Goal: Use online tool/utility: Use online tool/utility

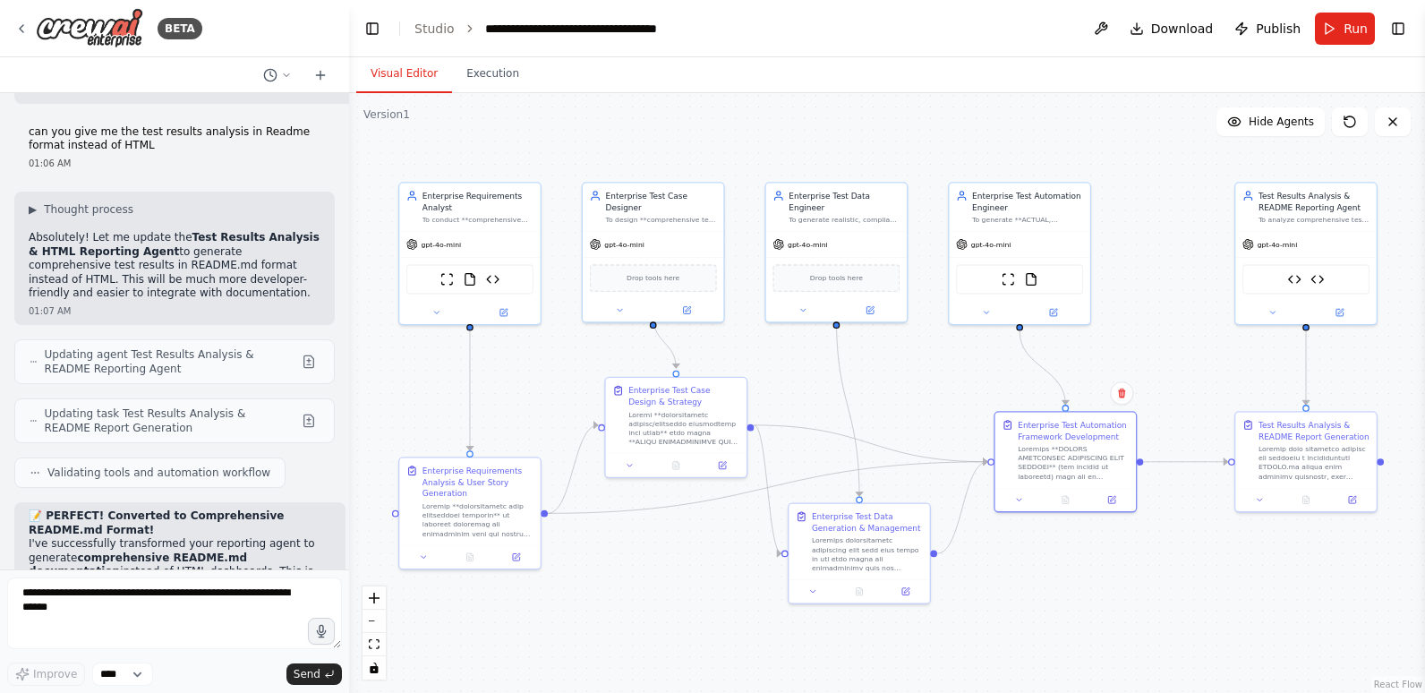
scroll to position [65692, 0]
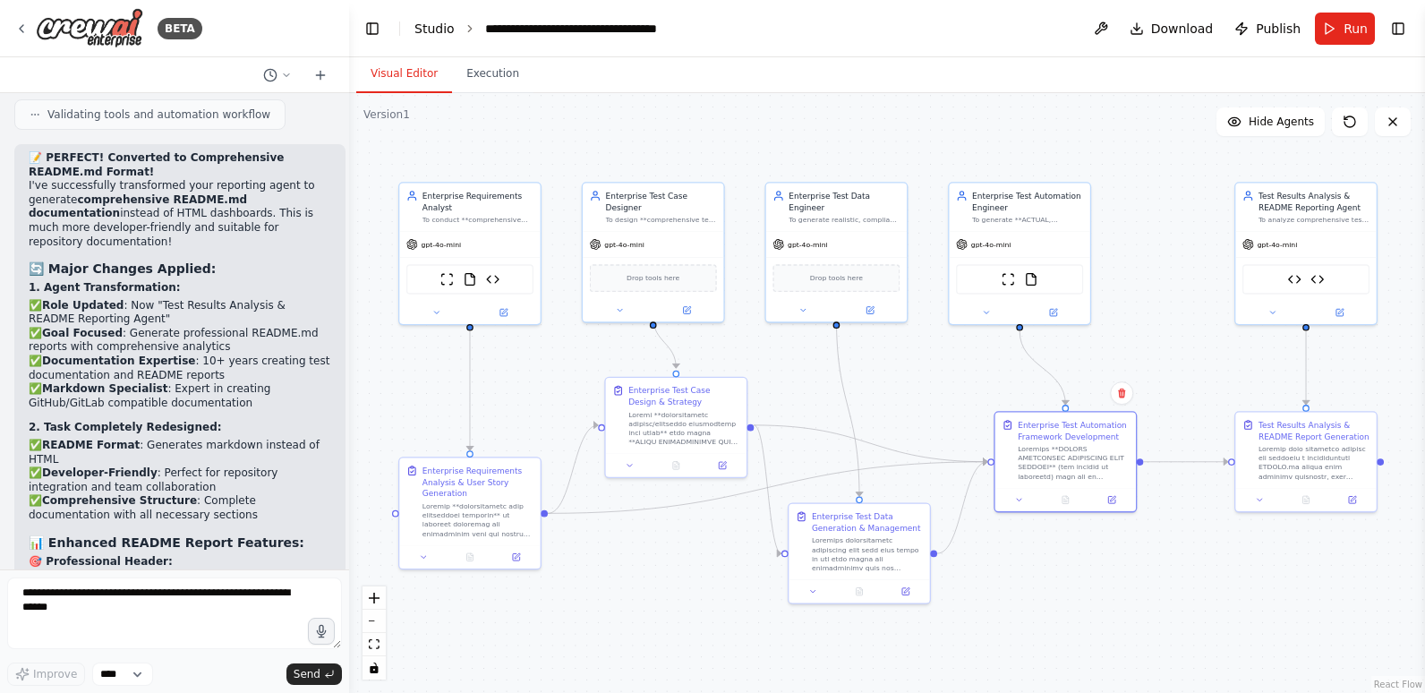
click at [424, 30] on link "Studio" at bounding box center [434, 28] width 40 height 14
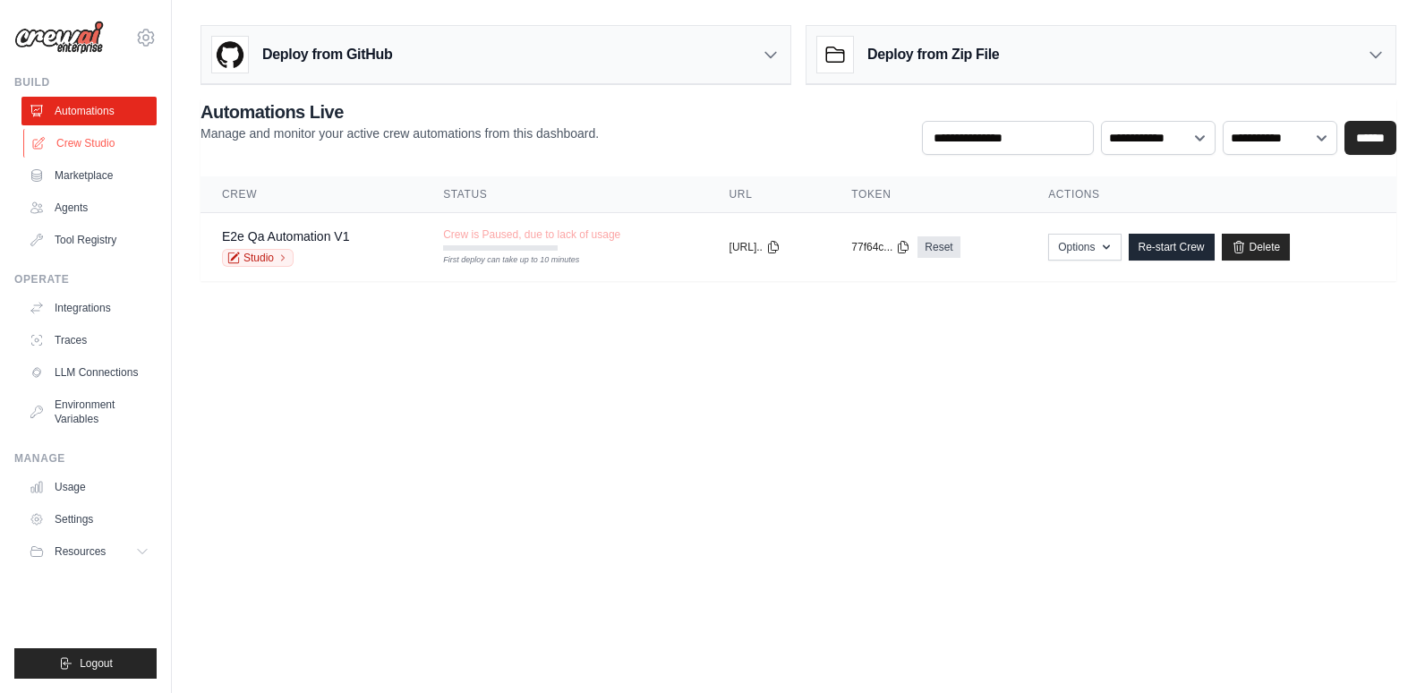
click at [98, 141] on link "Crew Studio" at bounding box center [90, 143] width 135 height 29
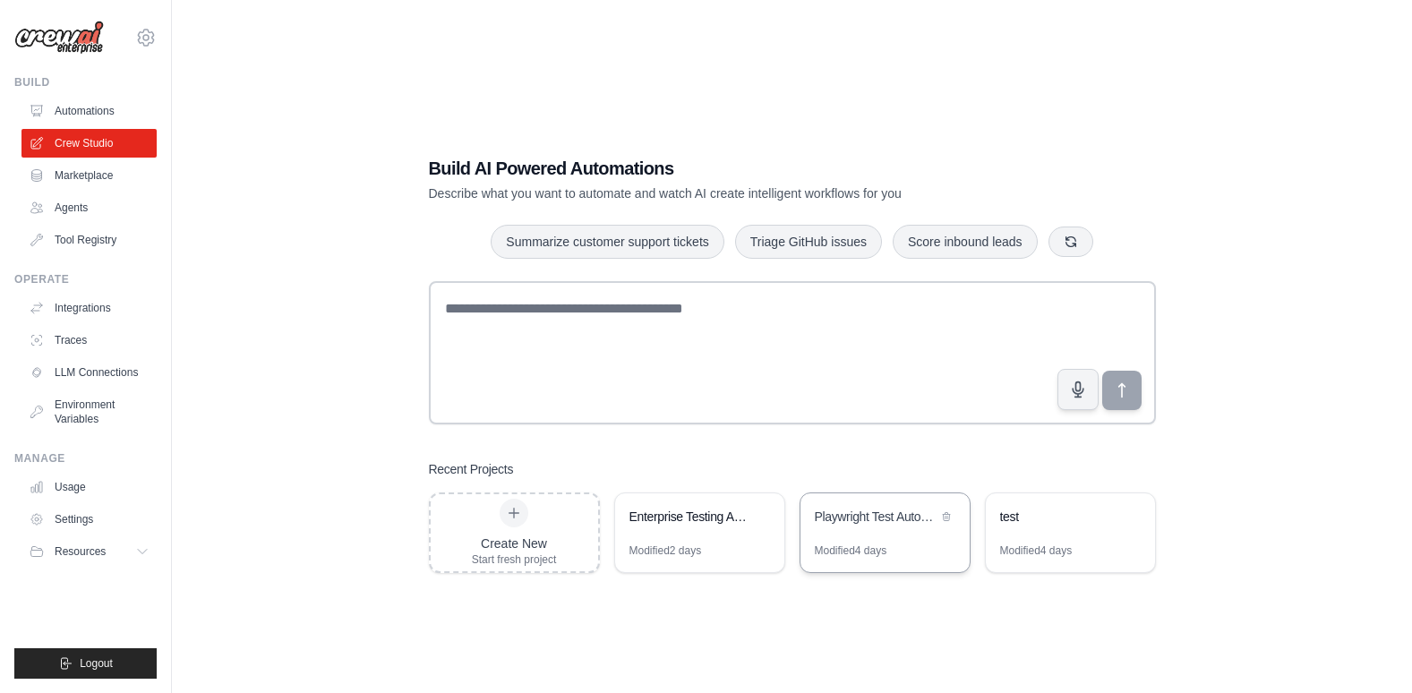
click at [860, 549] on div "Modified 4 days" at bounding box center [851, 550] width 73 height 14
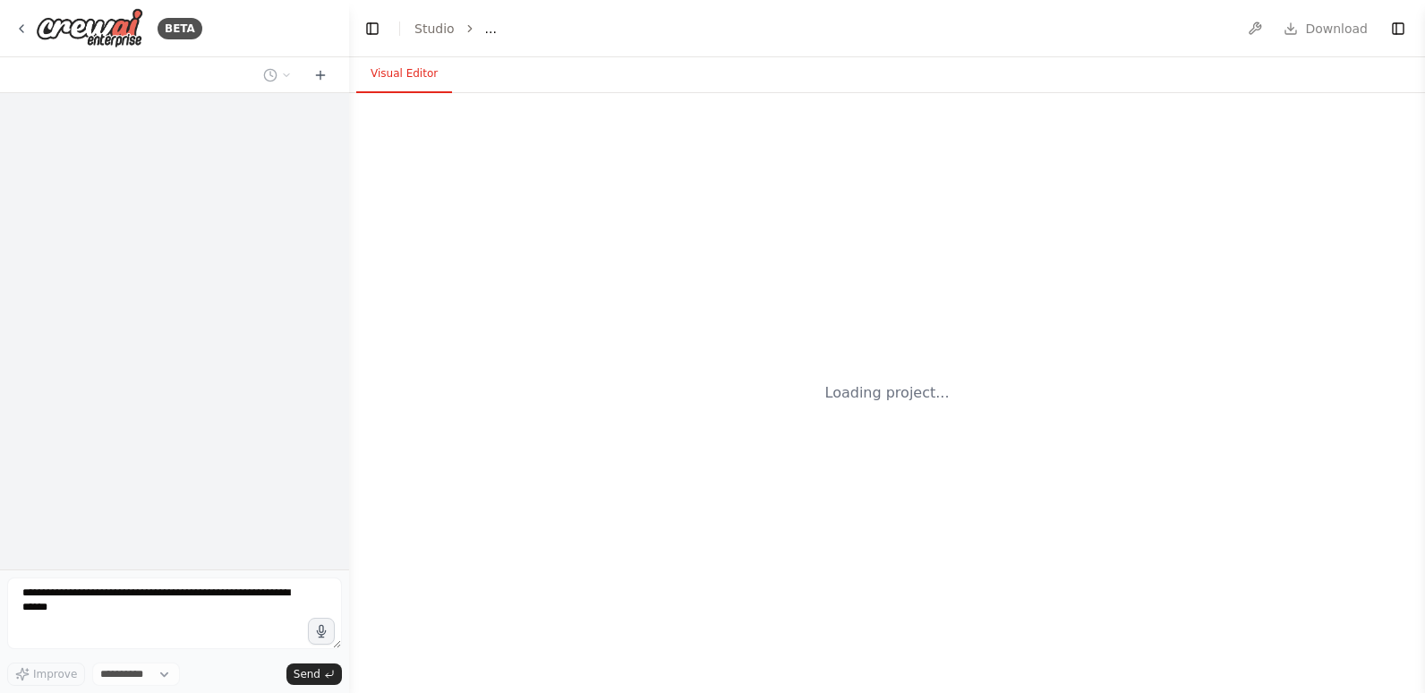
select select "****"
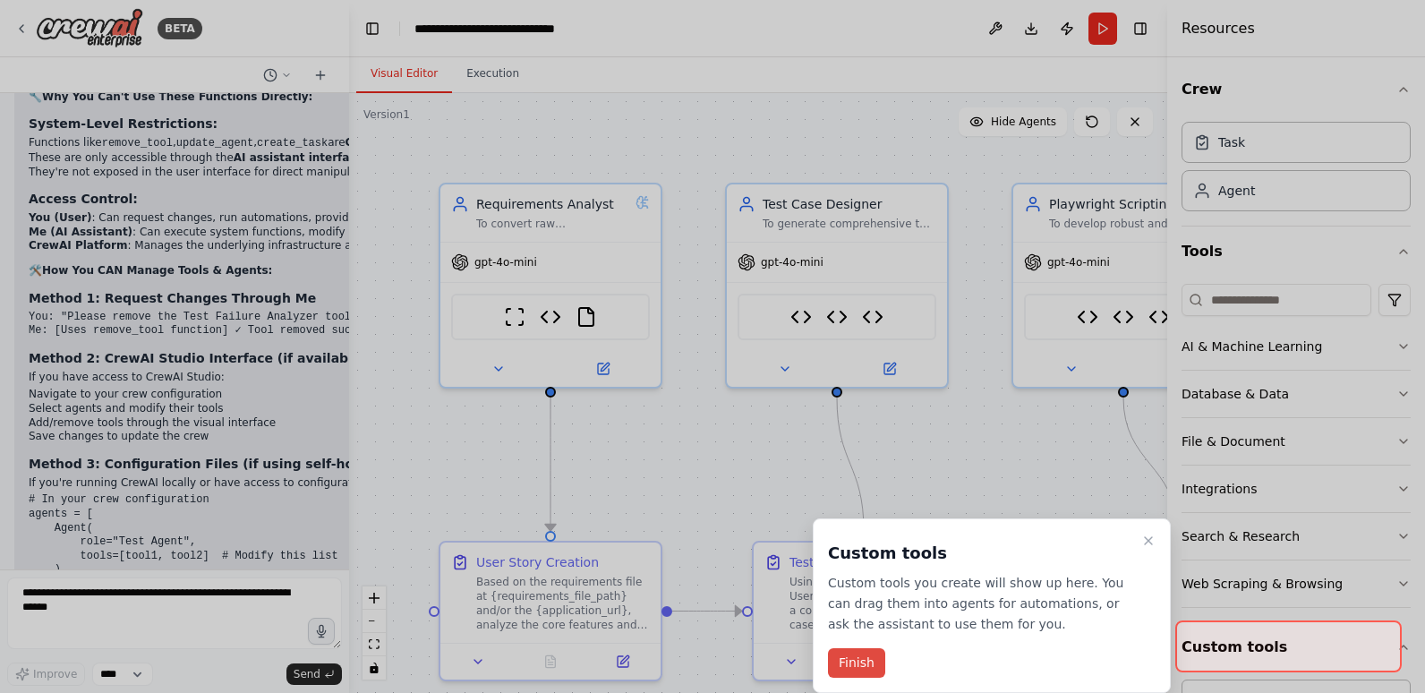
scroll to position [80124, 0]
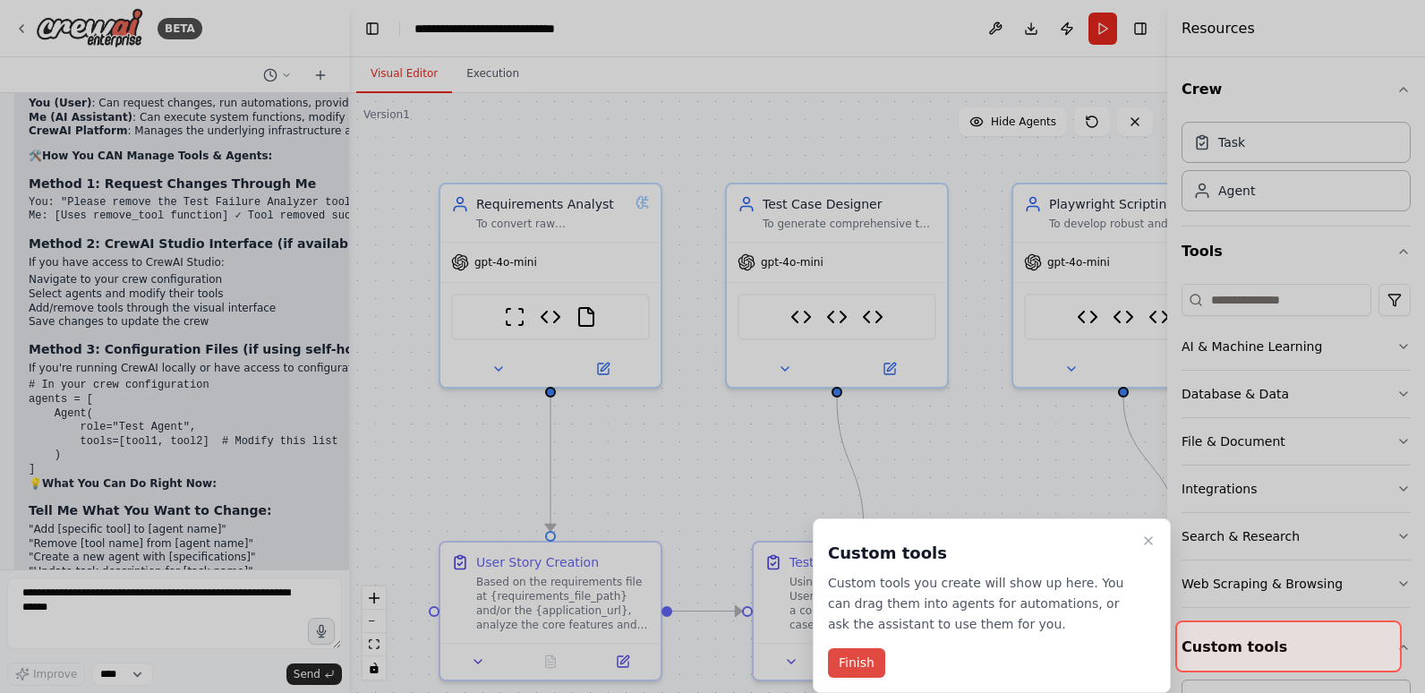
click at [863, 670] on button "Finish" at bounding box center [856, 663] width 57 height 30
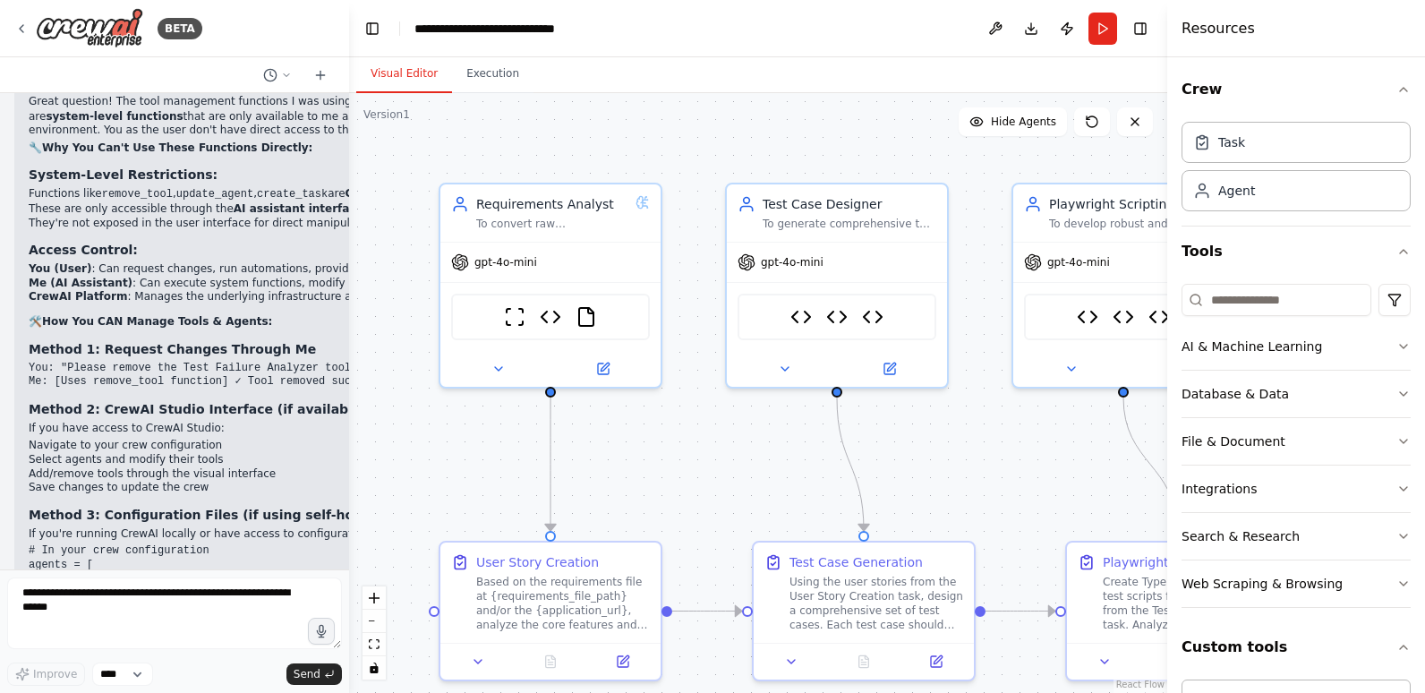
scroll to position [79766, 0]
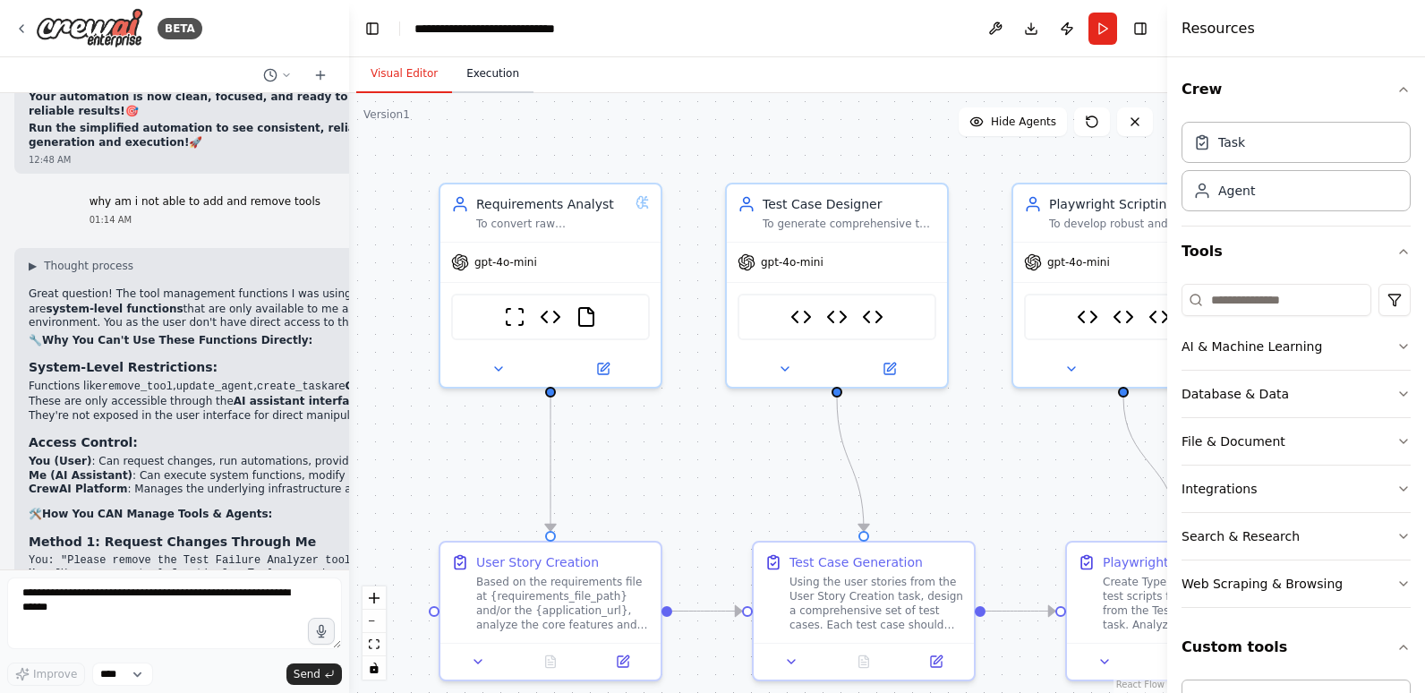
click at [489, 75] on button "Execution" at bounding box center [492, 74] width 81 height 38
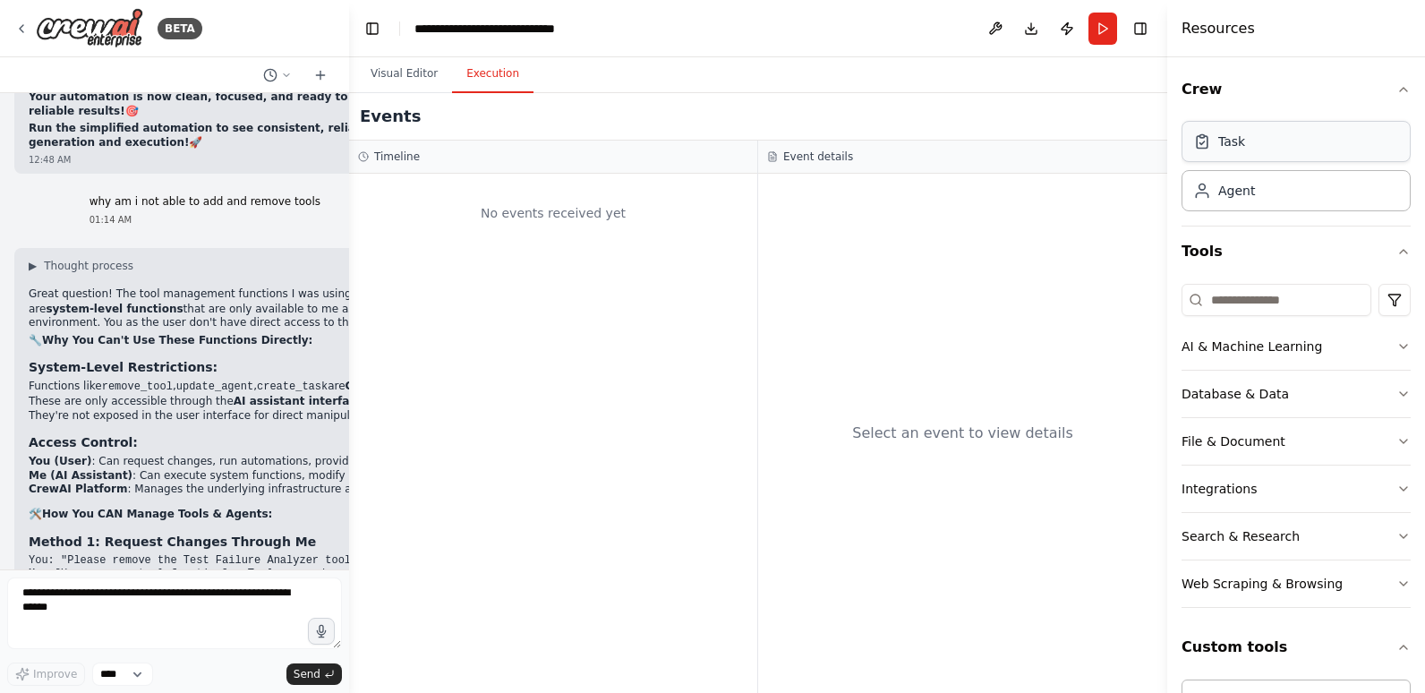
click at [1268, 142] on div "Task" at bounding box center [1296, 141] width 229 height 41
click at [1261, 192] on div "Agent" at bounding box center [1296, 189] width 229 height 41
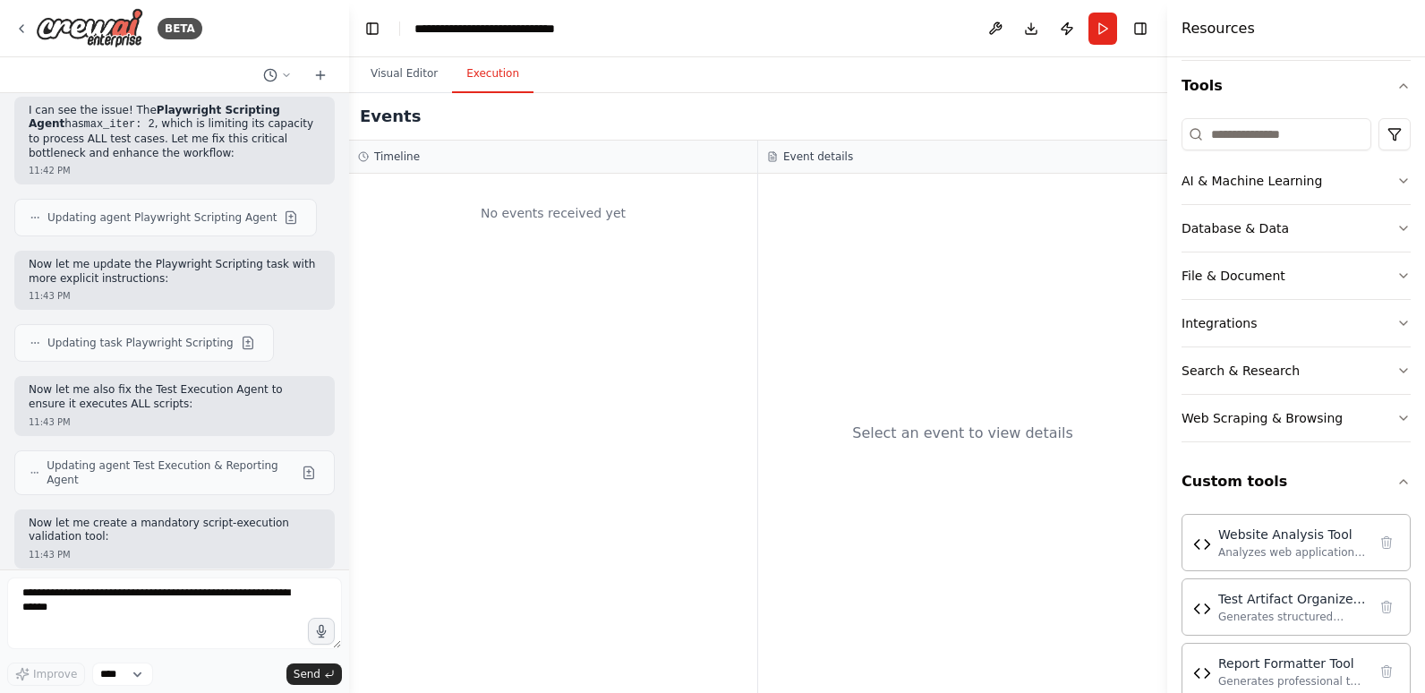
scroll to position [69089, 0]
click at [939, 33] on header "**********" at bounding box center [758, 28] width 818 height 57
click at [1142, 30] on button "Toggle Right Sidebar" at bounding box center [1140, 28] width 25 height 25
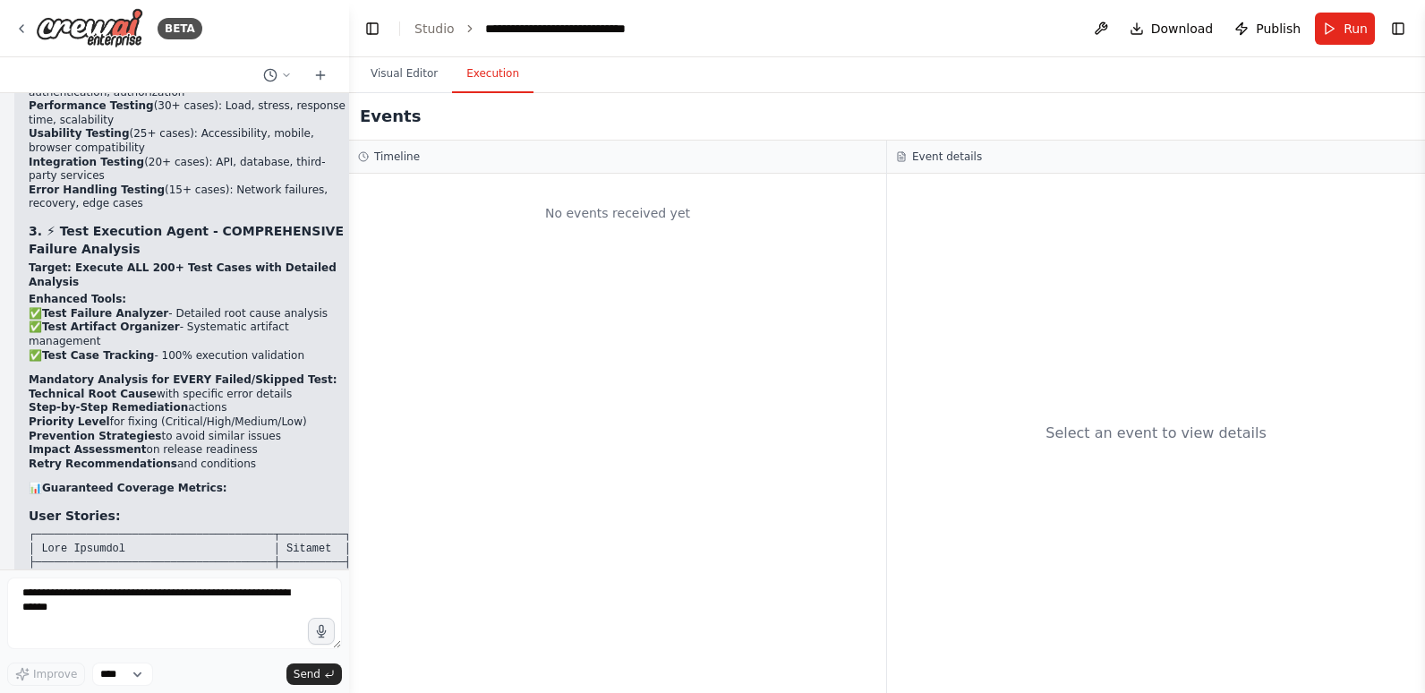
scroll to position [66762, 0]
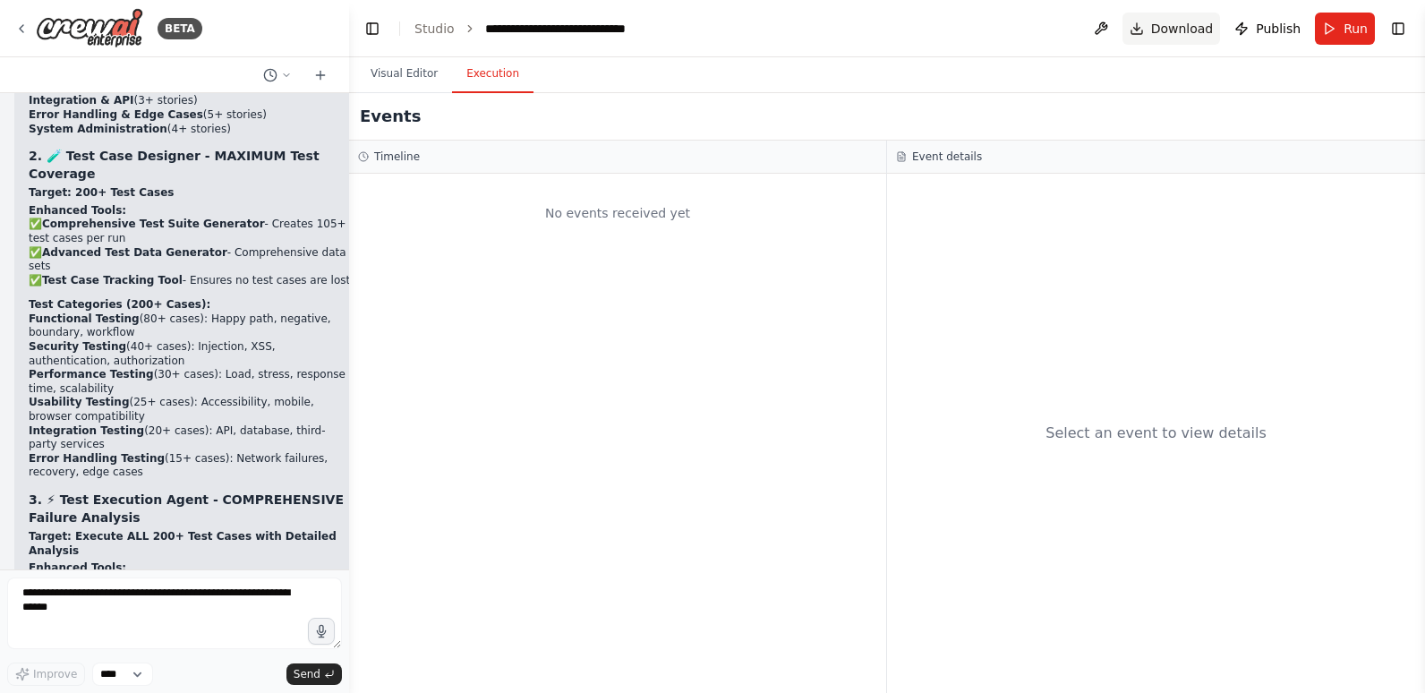
click at [1165, 21] on span "Download" at bounding box center [1182, 29] width 63 height 18
